Goal: Find specific page/section: Find specific page/section

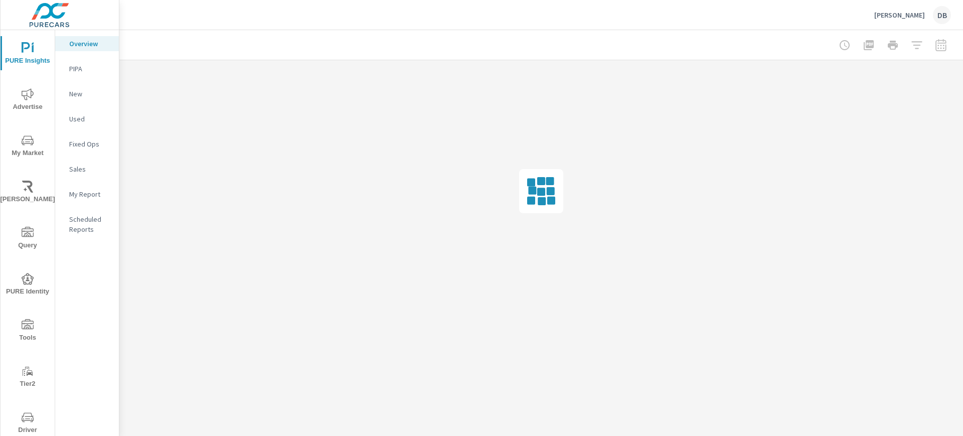
click at [24, 325] on icon "nav menu" at bounding box center [28, 324] width 12 height 10
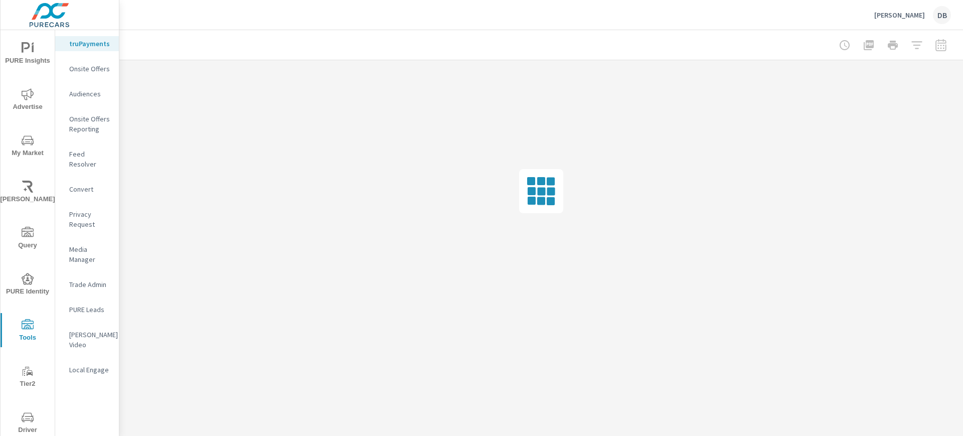
click at [23, 412] on icon "nav menu" at bounding box center [28, 417] width 12 height 10
